Goal: Use online tool/utility: Utilize a website feature to perform a specific function

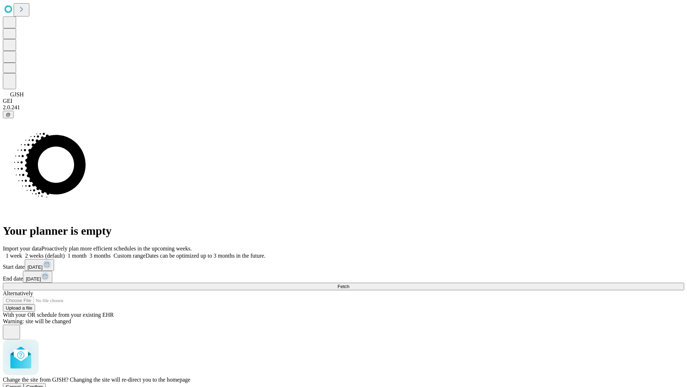
click at [43, 384] on span "Confirm" at bounding box center [34, 386] width 17 height 5
click at [65, 252] on label "2 weeks (default)" at bounding box center [43, 255] width 43 height 6
click at [349, 284] on span "Fetch" at bounding box center [344, 286] width 12 height 5
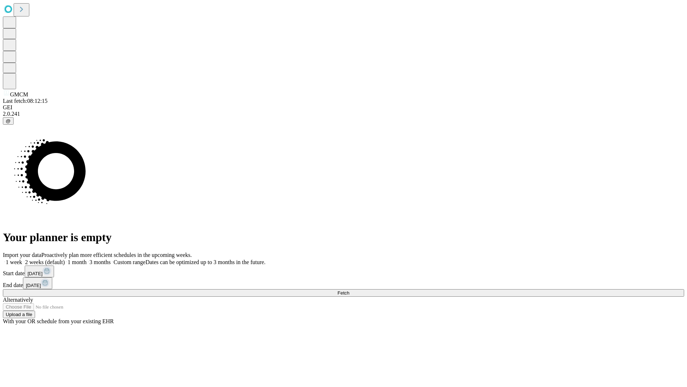
click at [65, 259] on label "2 weeks (default)" at bounding box center [43, 262] width 43 height 6
click at [349, 290] on span "Fetch" at bounding box center [344, 292] width 12 height 5
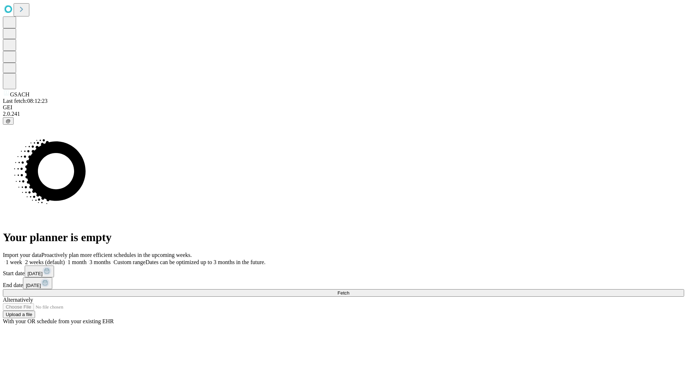
click at [65, 259] on label "2 weeks (default)" at bounding box center [43, 262] width 43 height 6
click at [349, 290] on span "Fetch" at bounding box center [344, 292] width 12 height 5
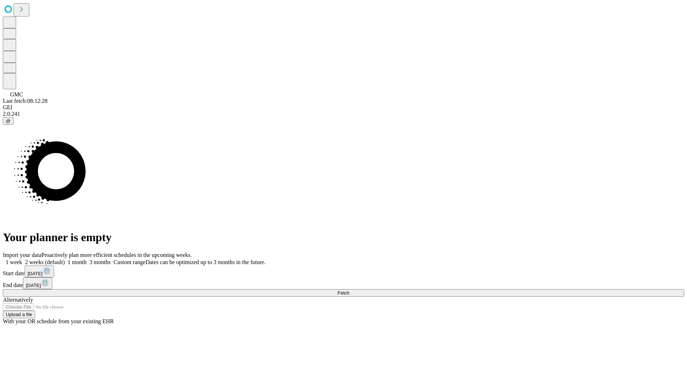
click at [65, 259] on label "2 weeks (default)" at bounding box center [43, 262] width 43 height 6
click at [349, 290] on span "Fetch" at bounding box center [344, 292] width 12 height 5
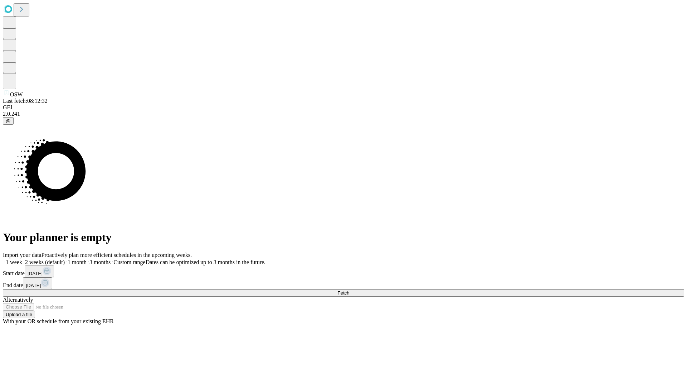
click at [65, 259] on label "2 weeks (default)" at bounding box center [43, 262] width 43 height 6
click at [349, 290] on span "Fetch" at bounding box center [344, 292] width 12 height 5
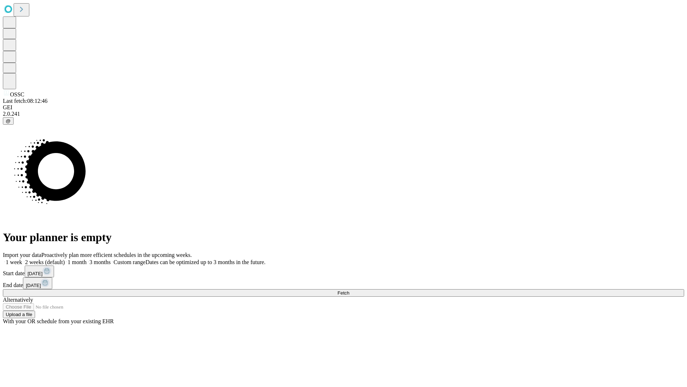
click at [65, 259] on label "2 weeks (default)" at bounding box center [43, 262] width 43 height 6
click at [349, 290] on span "Fetch" at bounding box center [344, 292] width 12 height 5
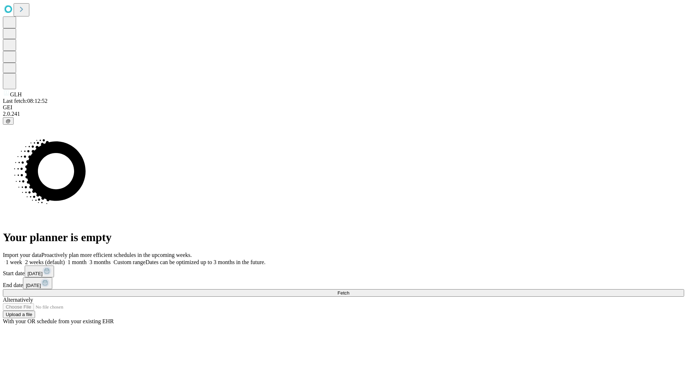
click at [65, 259] on label "2 weeks (default)" at bounding box center [43, 262] width 43 height 6
click at [349, 290] on span "Fetch" at bounding box center [344, 292] width 12 height 5
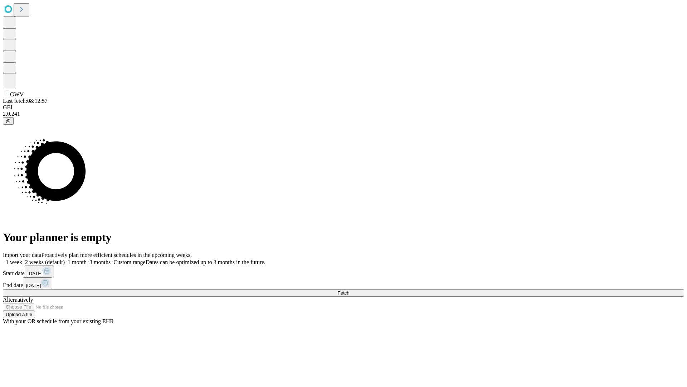
click at [65, 259] on label "2 weeks (default)" at bounding box center [43, 262] width 43 height 6
click at [349, 290] on span "Fetch" at bounding box center [344, 292] width 12 height 5
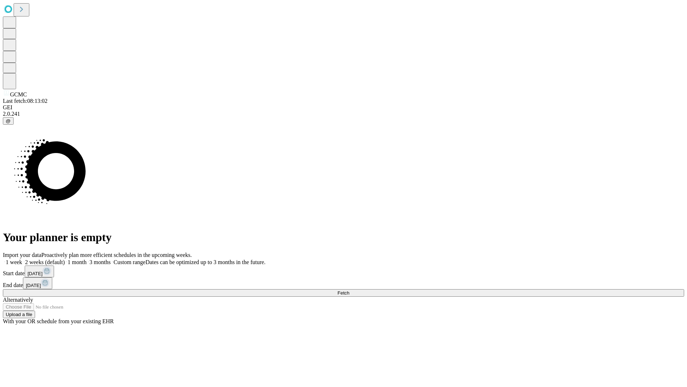
click at [65, 259] on label "2 weeks (default)" at bounding box center [43, 262] width 43 height 6
click at [349, 290] on span "Fetch" at bounding box center [344, 292] width 12 height 5
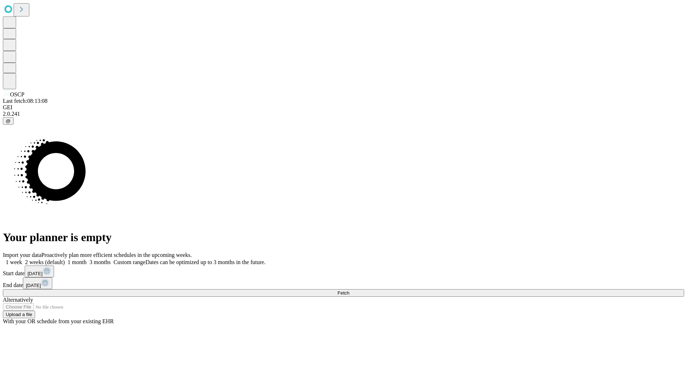
click at [65, 259] on label "2 weeks (default)" at bounding box center [43, 262] width 43 height 6
click at [349, 290] on span "Fetch" at bounding box center [344, 292] width 12 height 5
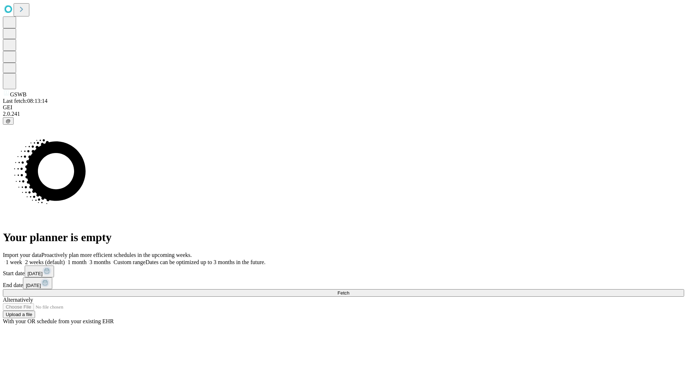
click at [65, 259] on label "2 weeks (default)" at bounding box center [43, 262] width 43 height 6
click at [349, 290] on span "Fetch" at bounding box center [344, 292] width 12 height 5
